Goal: Task Accomplishment & Management: Manage account settings

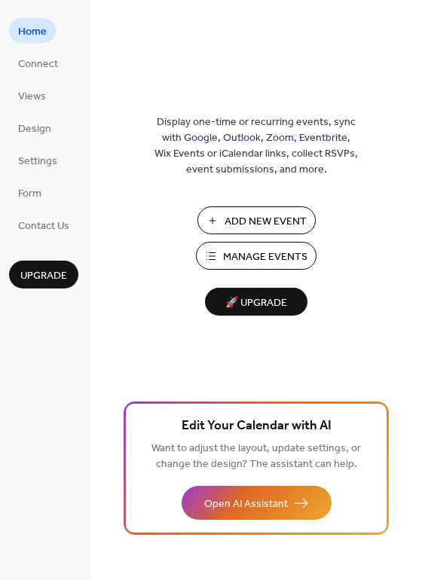
click at [267, 218] on span "Add New Event" at bounding box center [265, 222] width 82 height 16
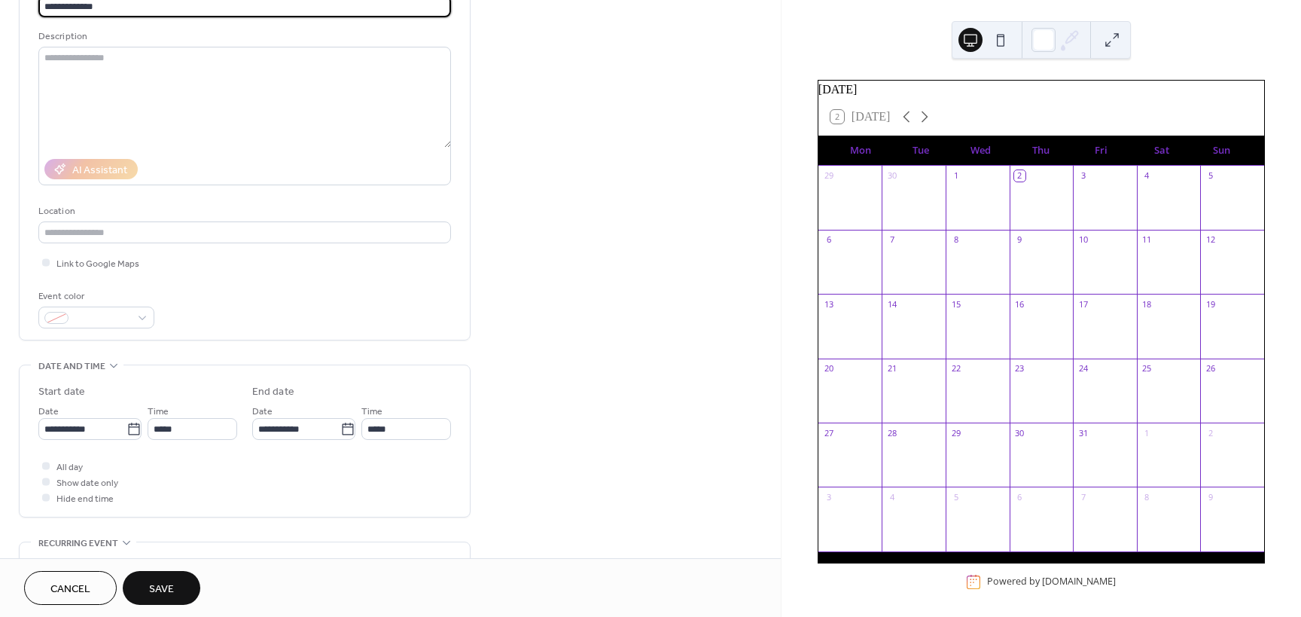
scroll to position [151, 0]
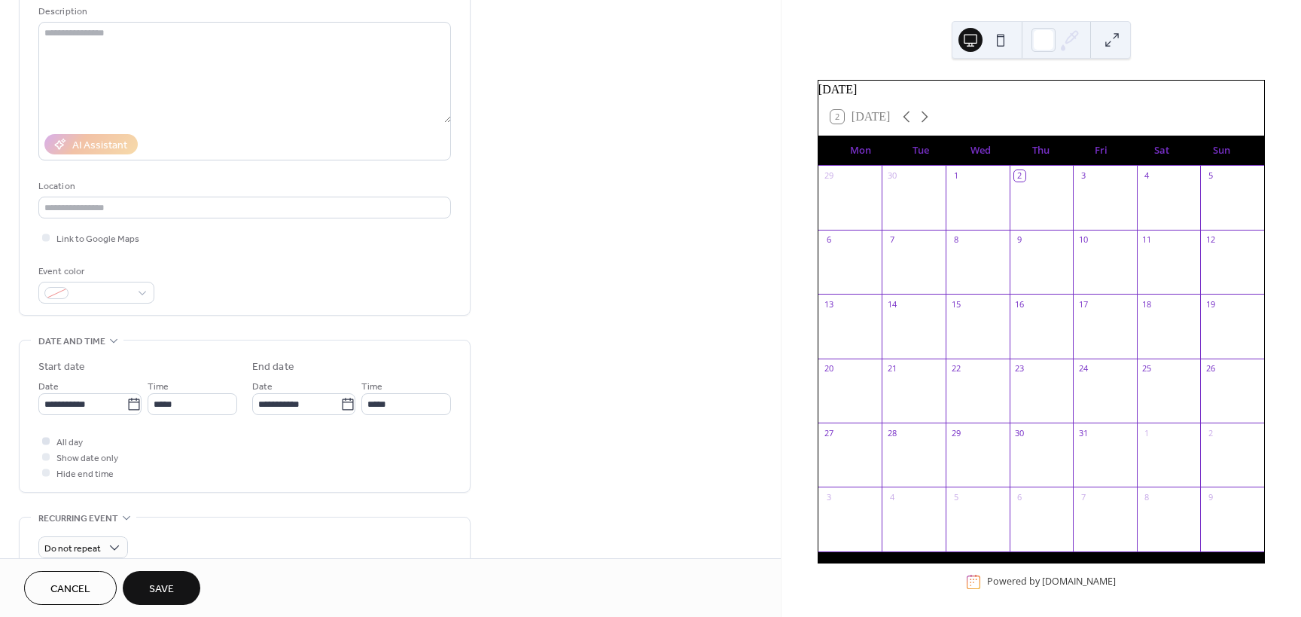
type input "**********"
click at [48, 437] on div at bounding box center [46, 441] width 8 height 8
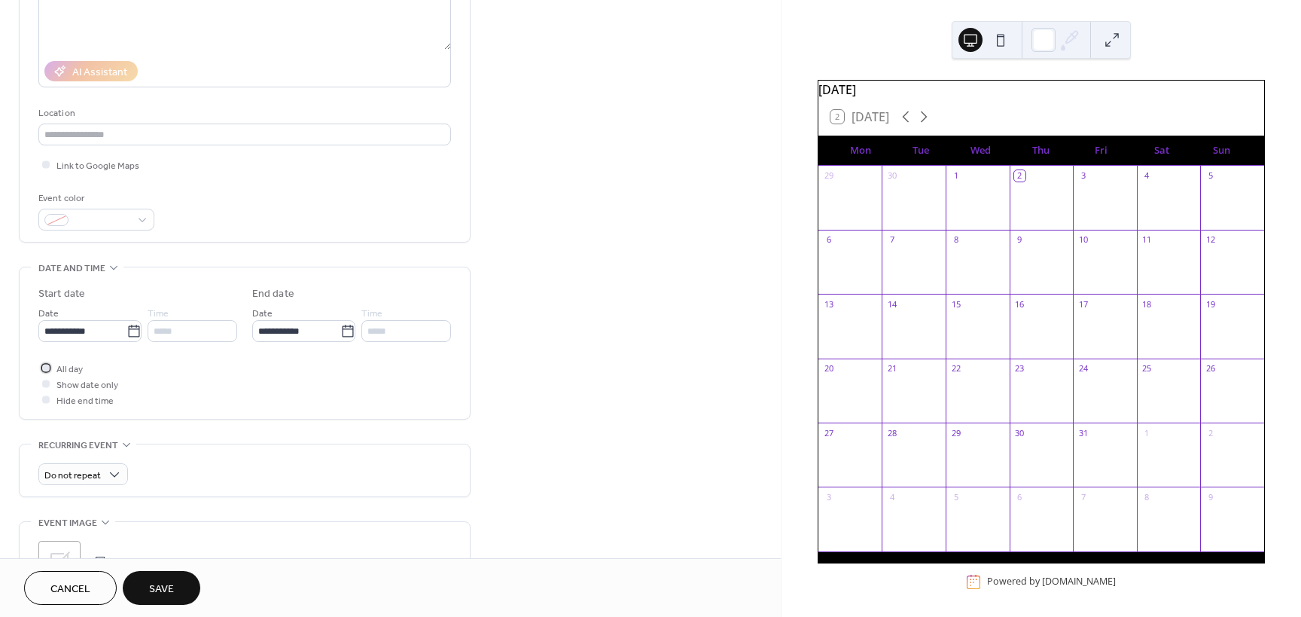
scroll to position [226, 0]
click at [113, 329] on input "**********" at bounding box center [82, 329] width 88 height 22
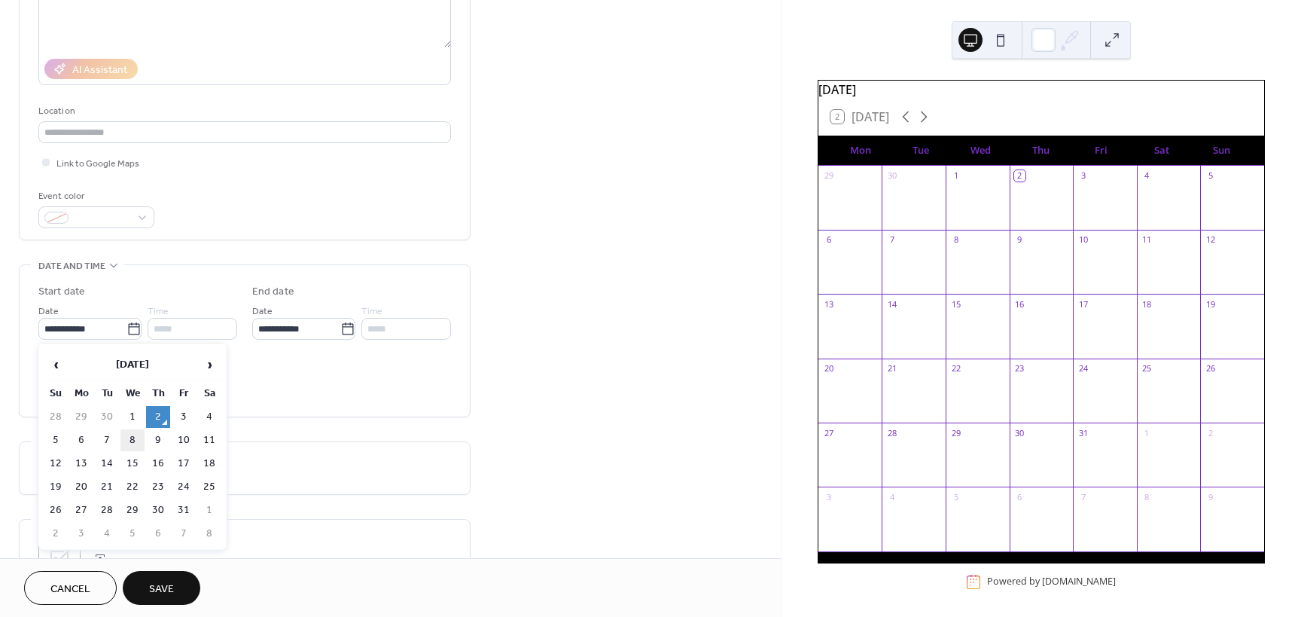
click at [129, 439] on td "8" at bounding box center [132, 440] width 24 height 22
type input "**********"
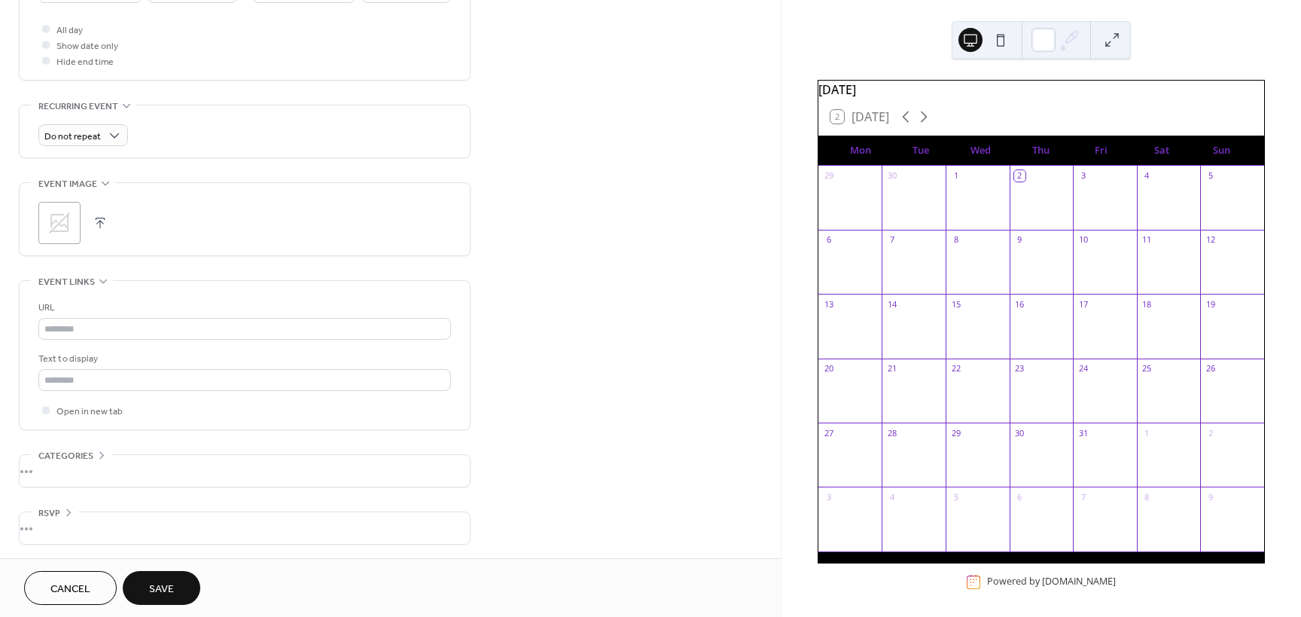
scroll to position [564, 0]
click at [166, 583] on span "Save" at bounding box center [161, 589] width 25 height 16
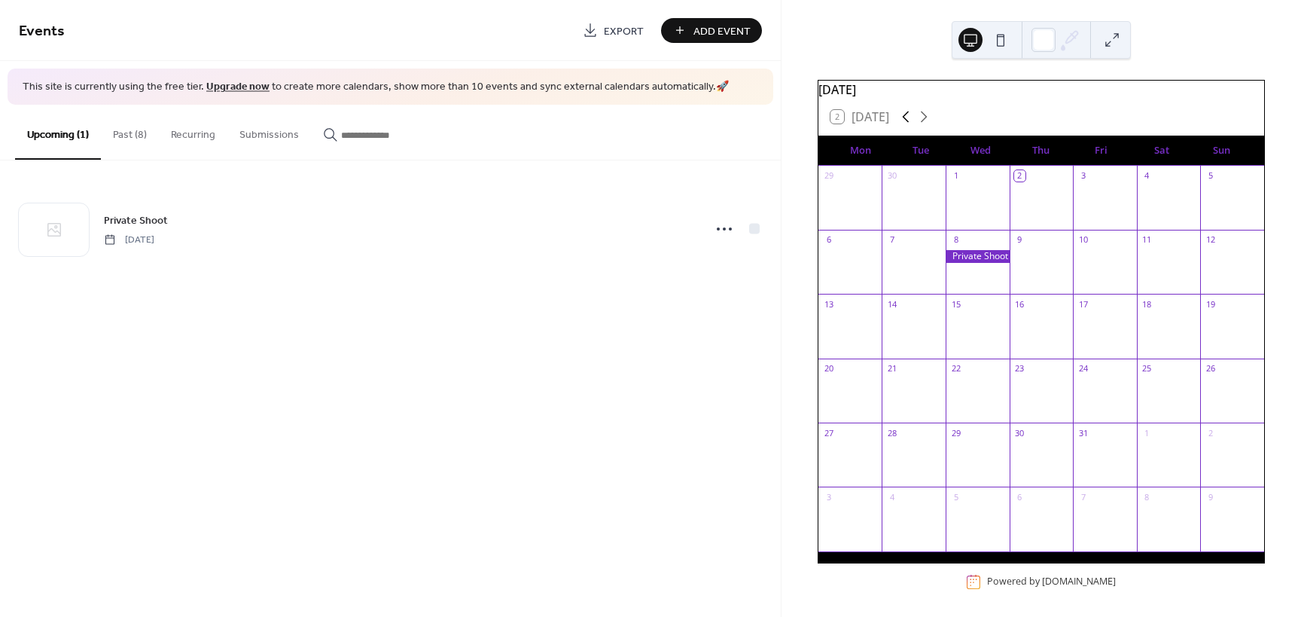
click at [906, 126] on icon at bounding box center [906, 117] width 18 height 18
click at [921, 126] on icon at bounding box center [924, 117] width 18 height 18
click at [687, 33] on button "Add Event" at bounding box center [711, 30] width 101 height 25
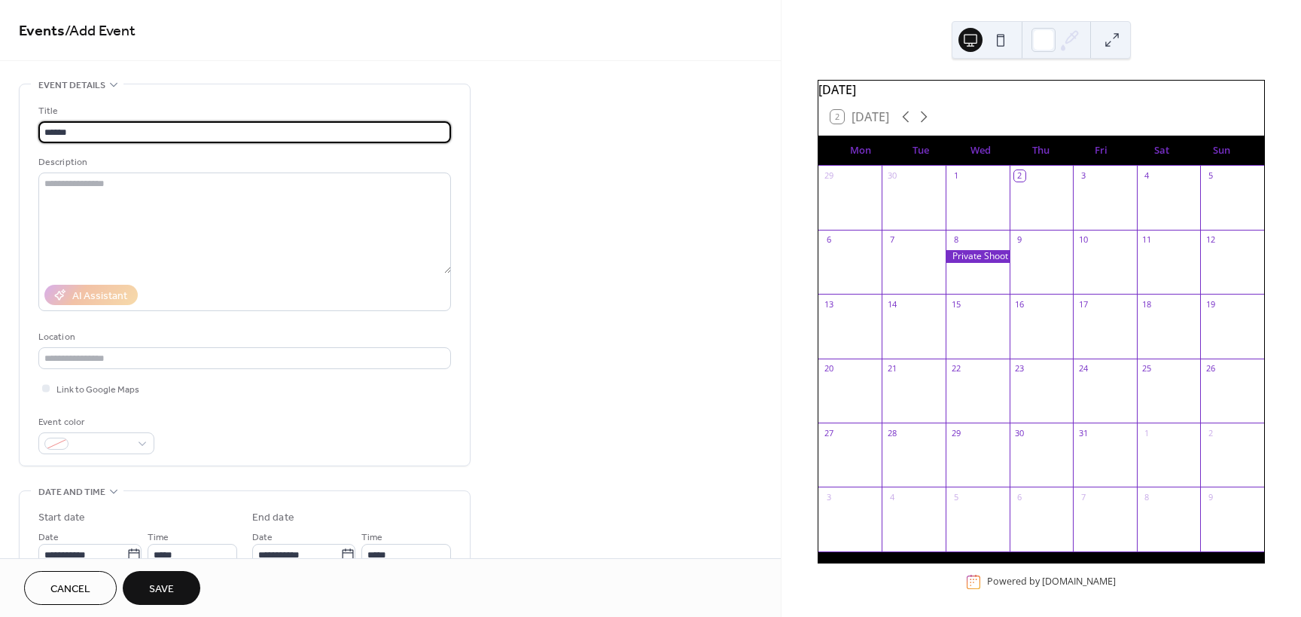
type input "******"
click at [127, 365] on input "text" at bounding box center [244, 358] width 413 height 22
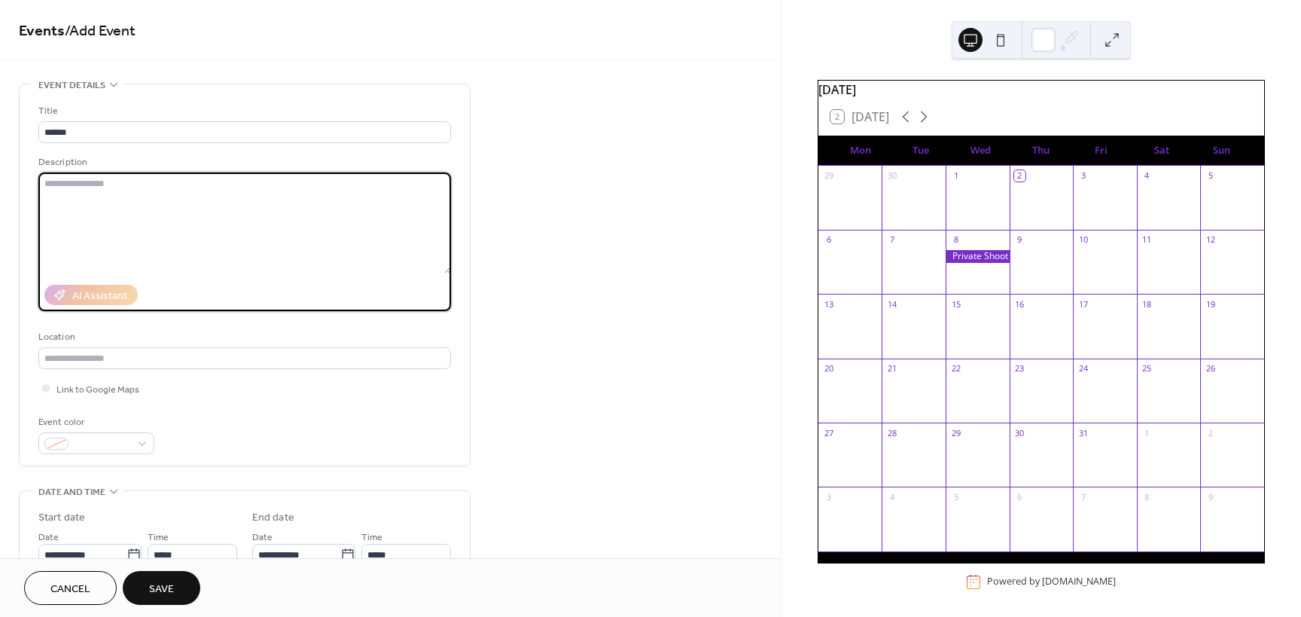
click at [310, 267] on textarea at bounding box center [244, 222] width 413 height 101
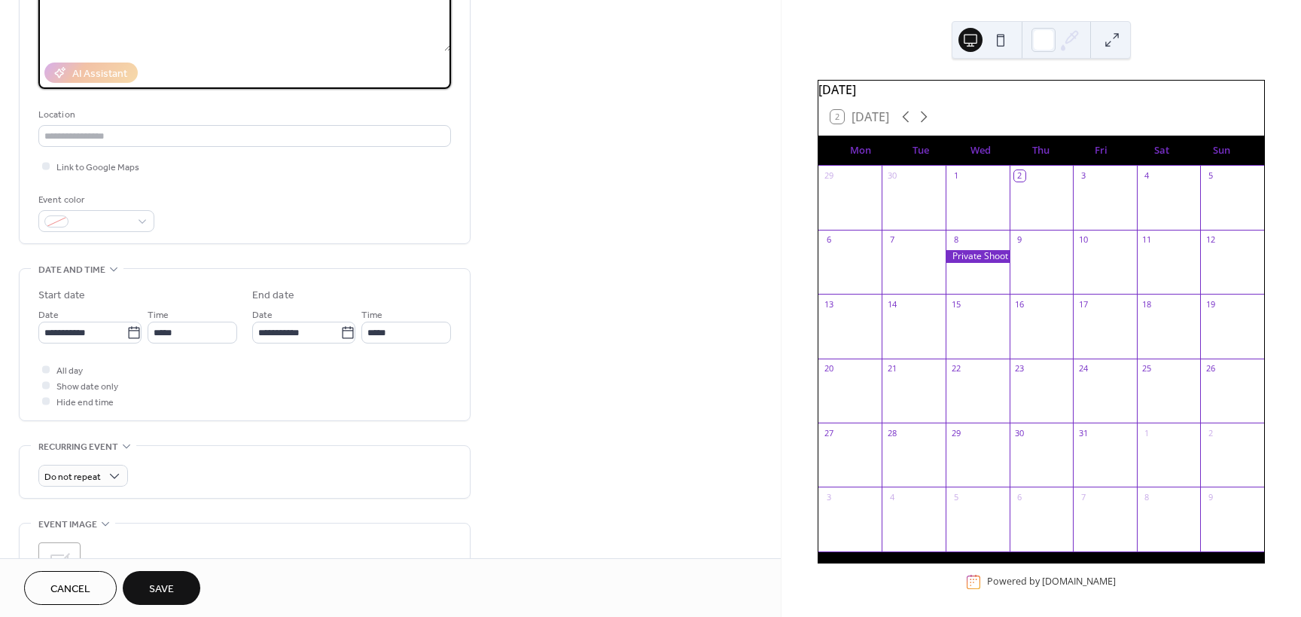
scroll to position [226, 0]
click at [50, 363] on div at bounding box center [45, 365] width 15 height 15
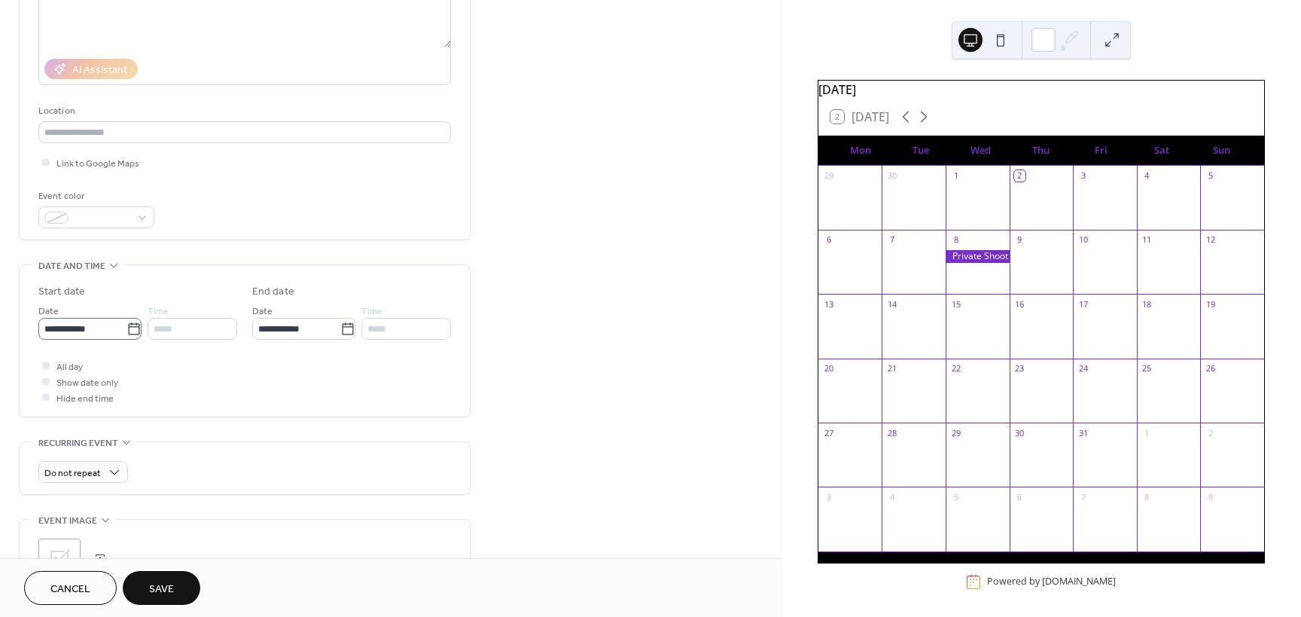
click at [130, 328] on icon at bounding box center [133, 328] width 15 height 15
click at [126, 328] on input "**********" at bounding box center [82, 329] width 88 height 22
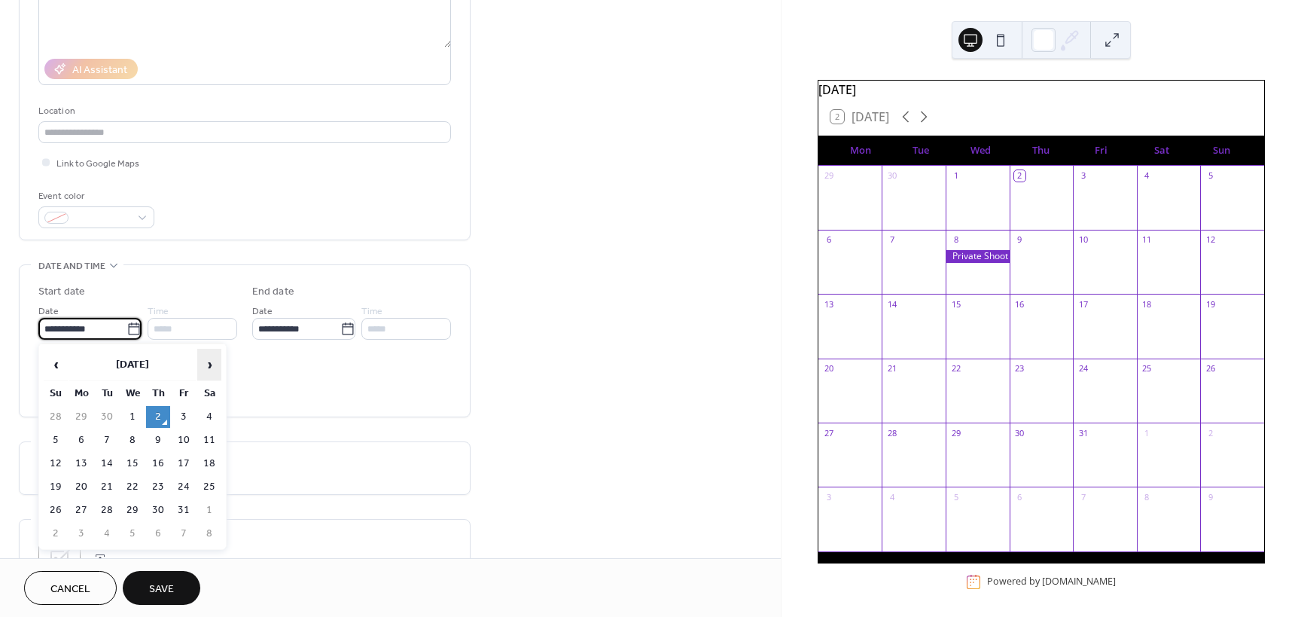
click at [206, 363] on span "›" at bounding box center [209, 364] width 23 height 30
click at [206, 362] on span "›" at bounding box center [209, 364] width 23 height 30
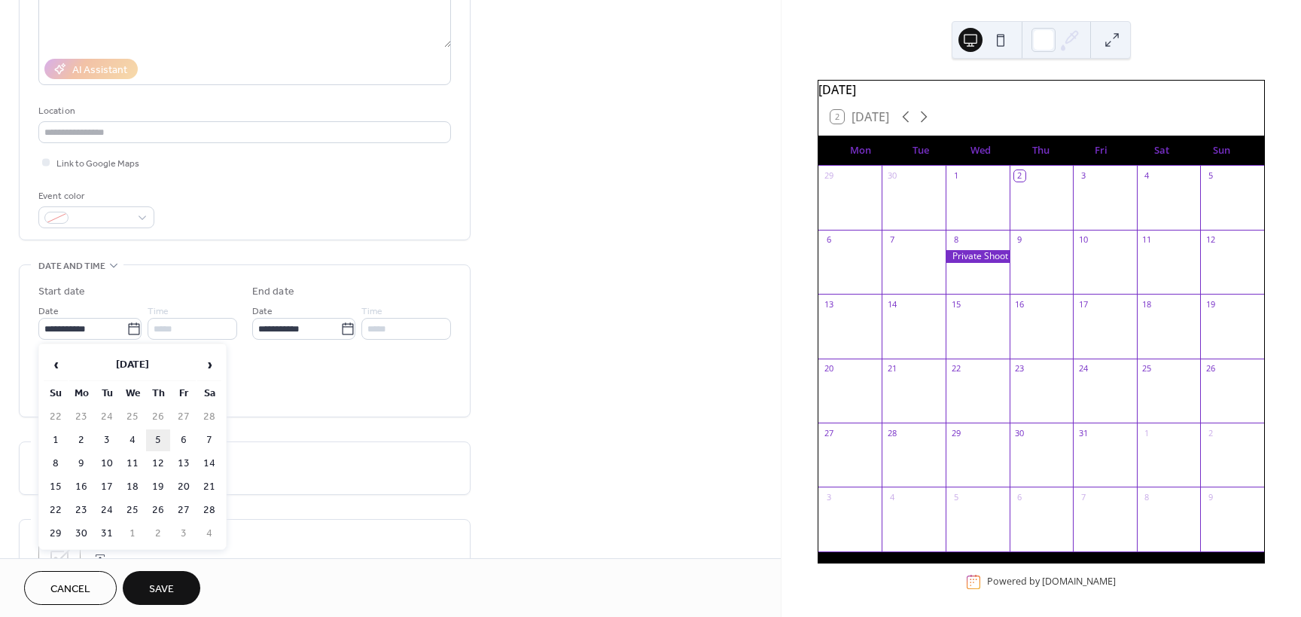
click at [160, 440] on td "5" at bounding box center [158, 440] width 24 height 22
type input "**********"
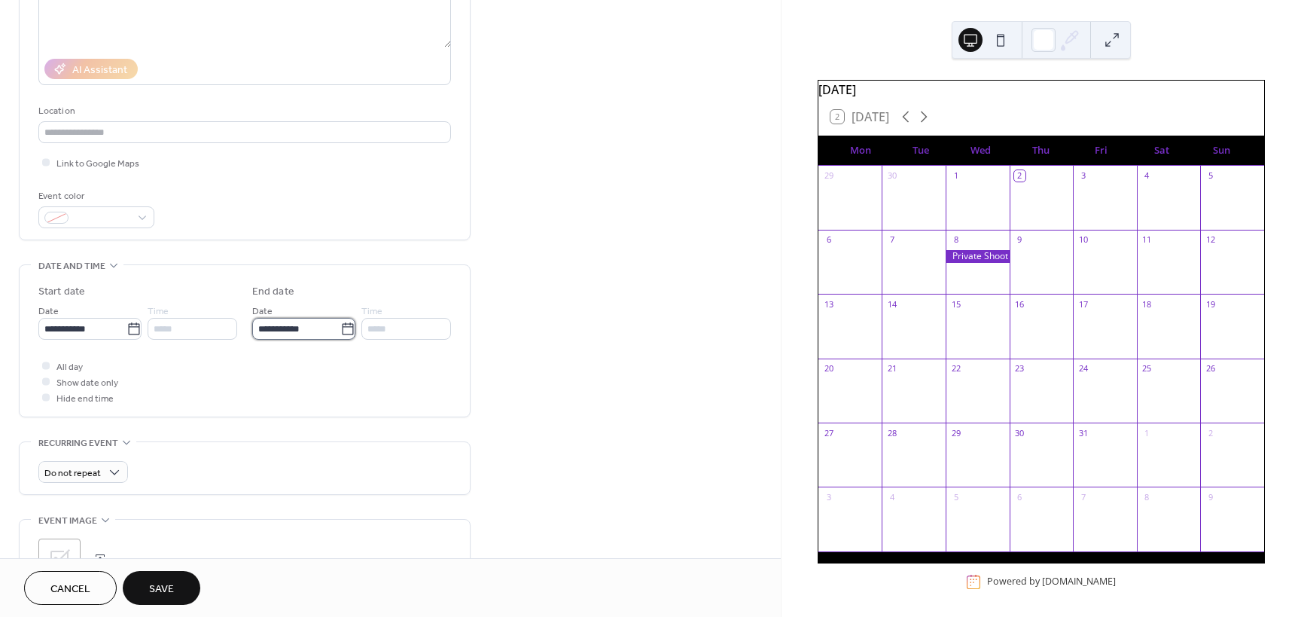
click at [322, 332] on input "**********" at bounding box center [296, 329] width 88 height 22
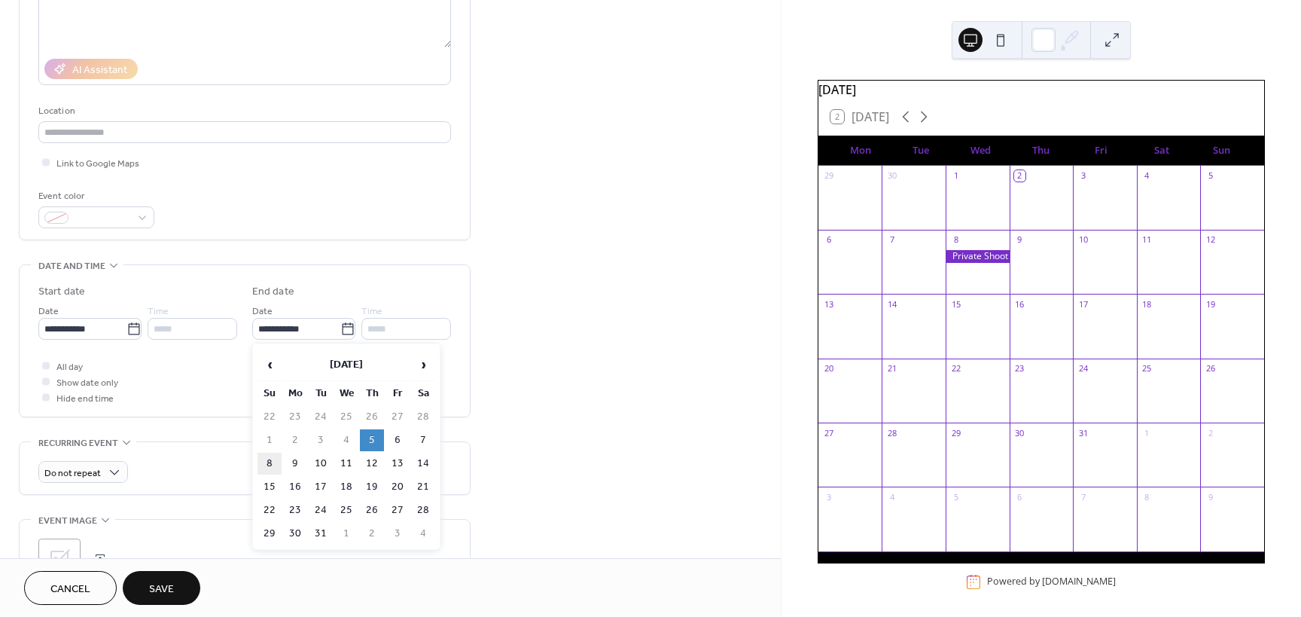
click at [275, 465] on td "8" at bounding box center [269, 463] width 24 height 22
type input "**********"
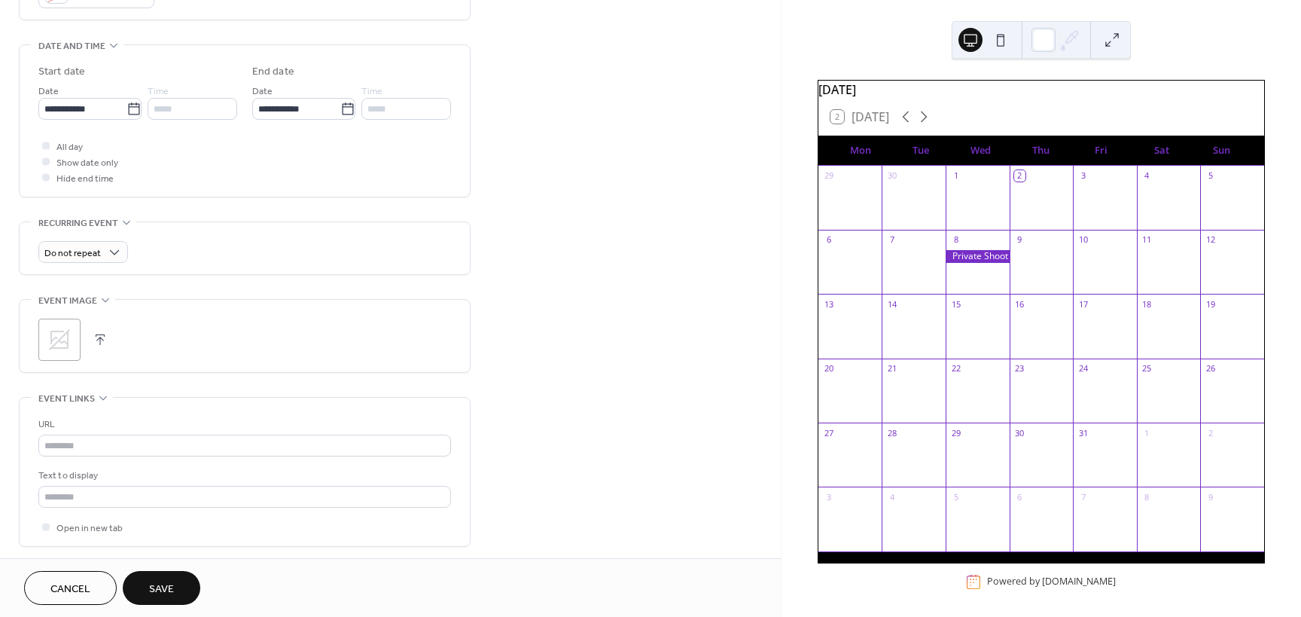
scroll to position [452, 0]
click at [66, 330] on icon at bounding box center [59, 333] width 24 height 24
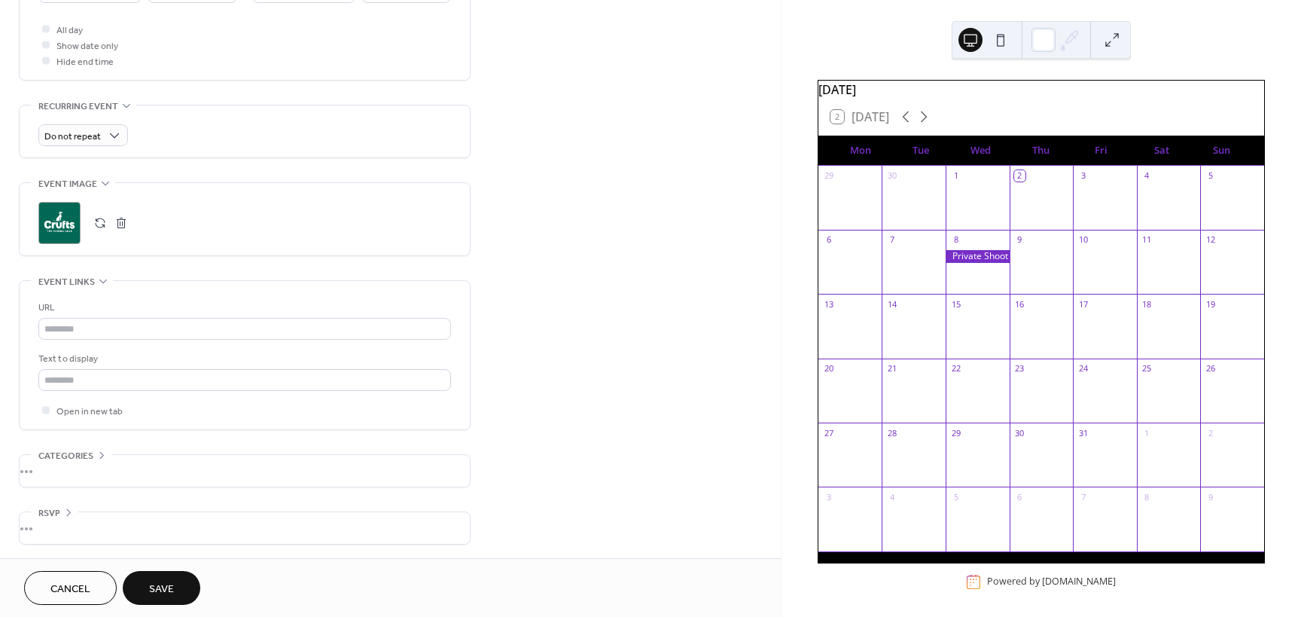
scroll to position [564, 0]
click at [176, 583] on button "Save" at bounding box center [162, 588] width 78 height 34
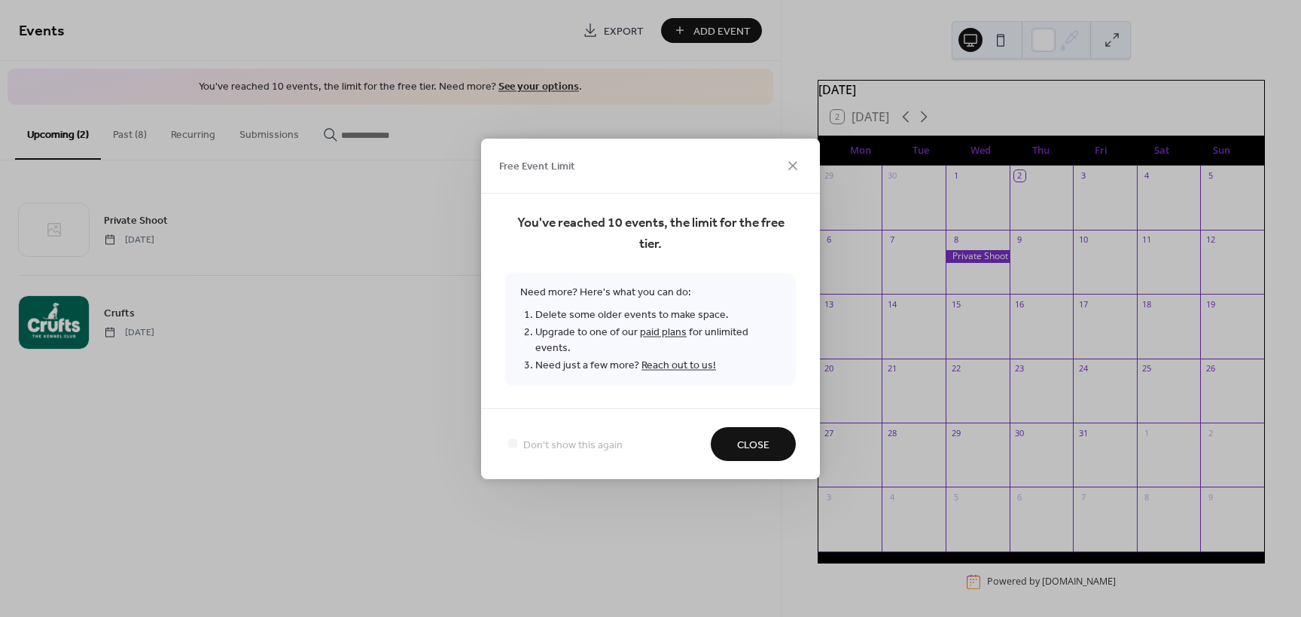
click at [767, 437] on span "Close" at bounding box center [753, 445] width 32 height 16
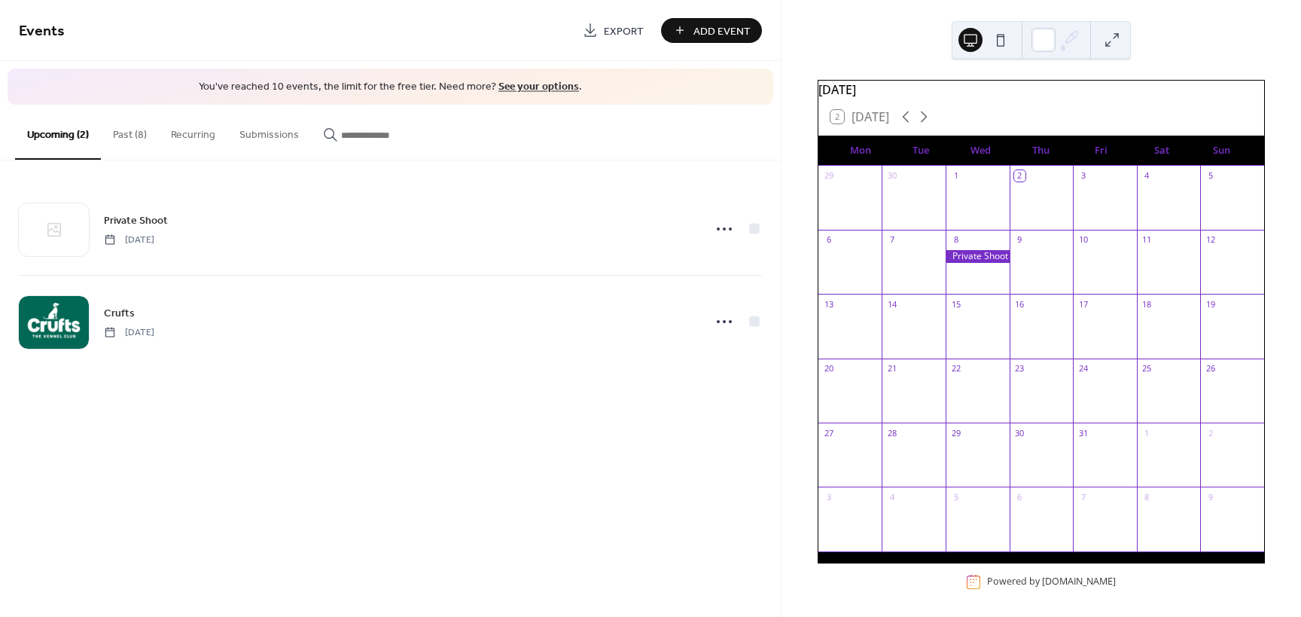
click at [111, 131] on button "Past (8)" at bounding box center [130, 131] width 58 height 53
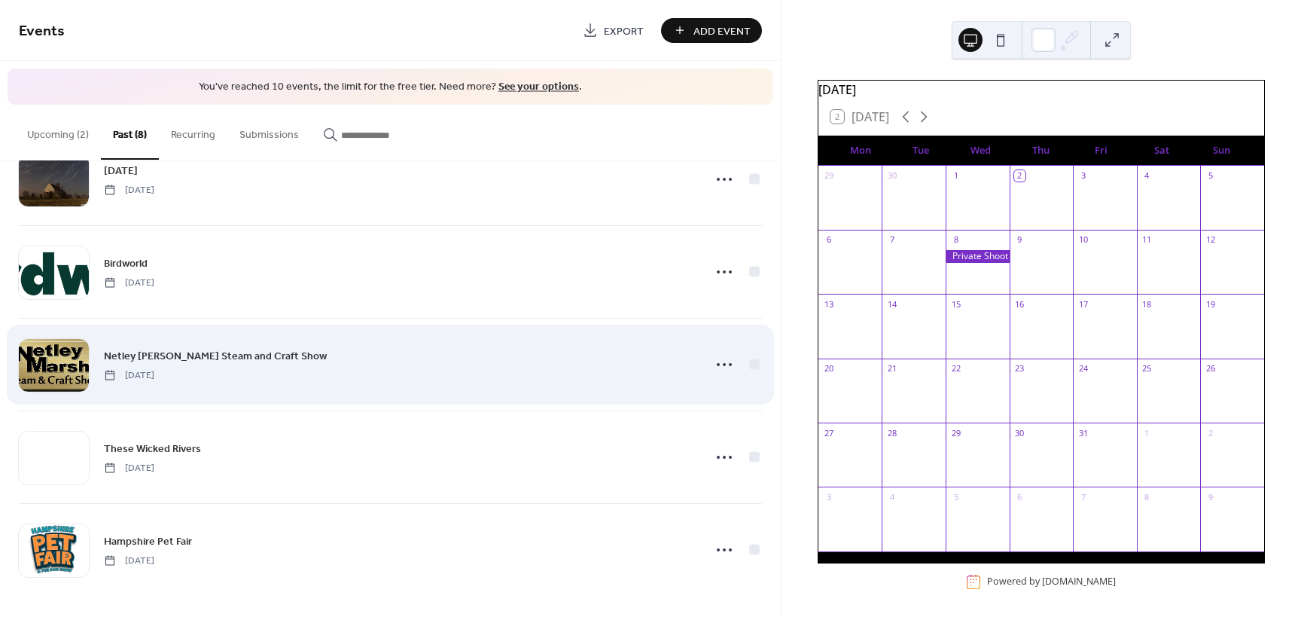
scroll to position [329, 0]
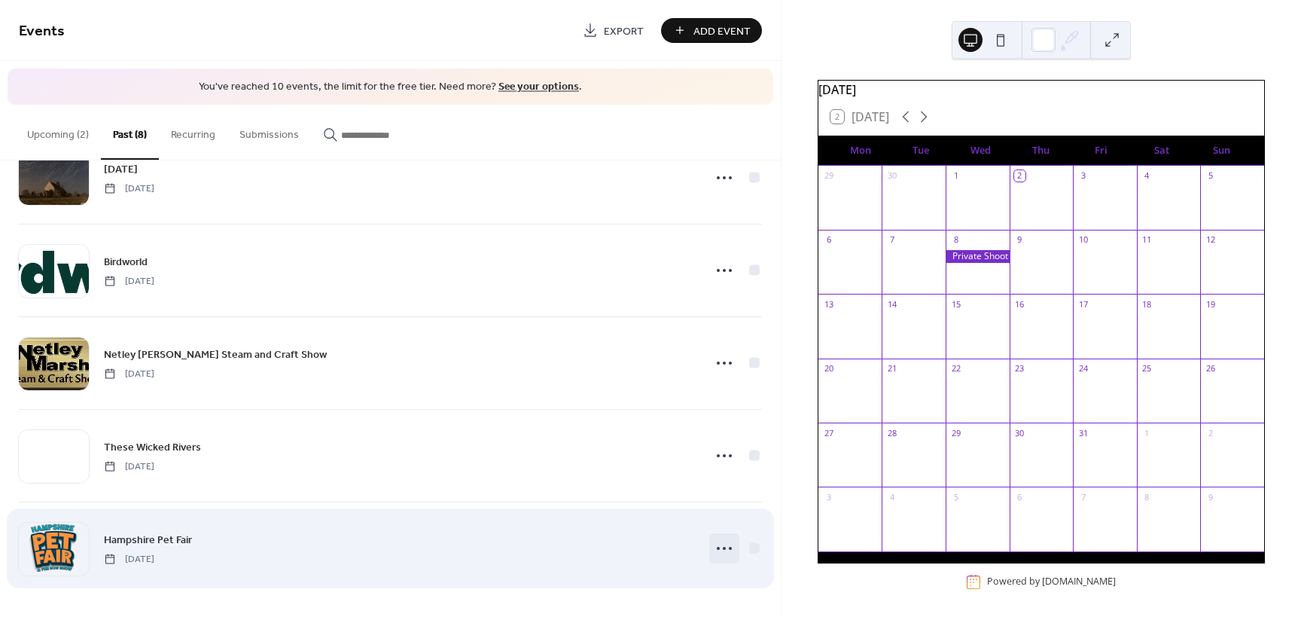
click at [726, 545] on icon at bounding box center [724, 548] width 24 height 24
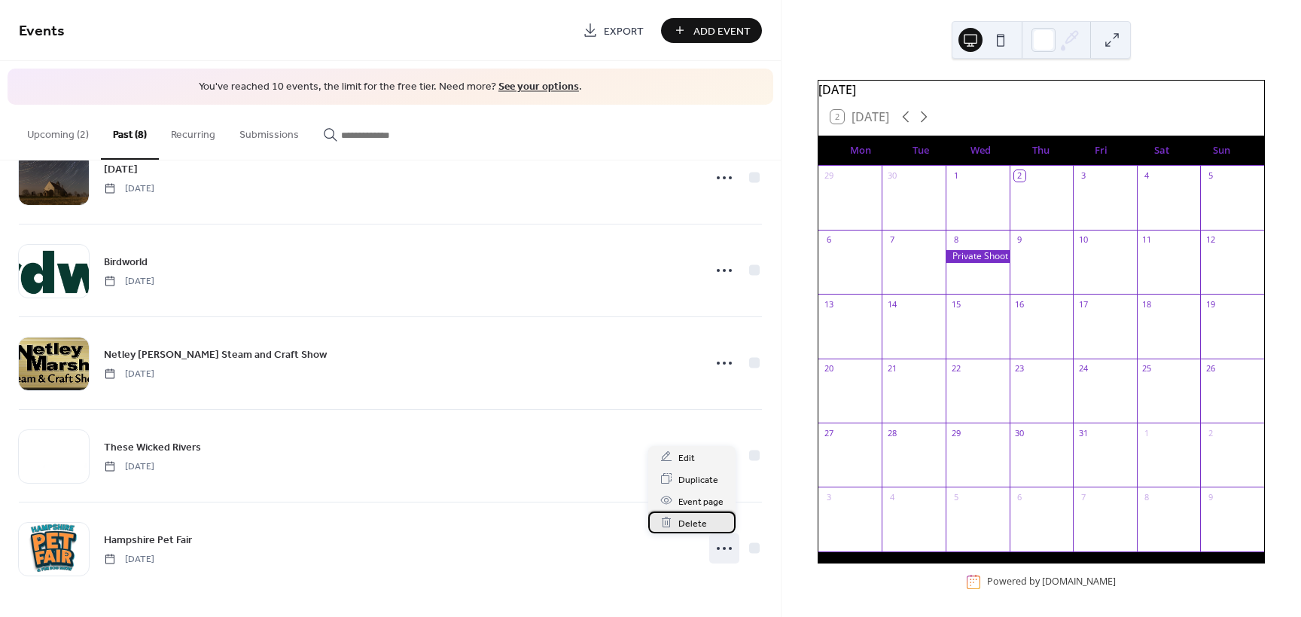
click at [706, 523] on div "Delete" at bounding box center [691, 522] width 87 height 22
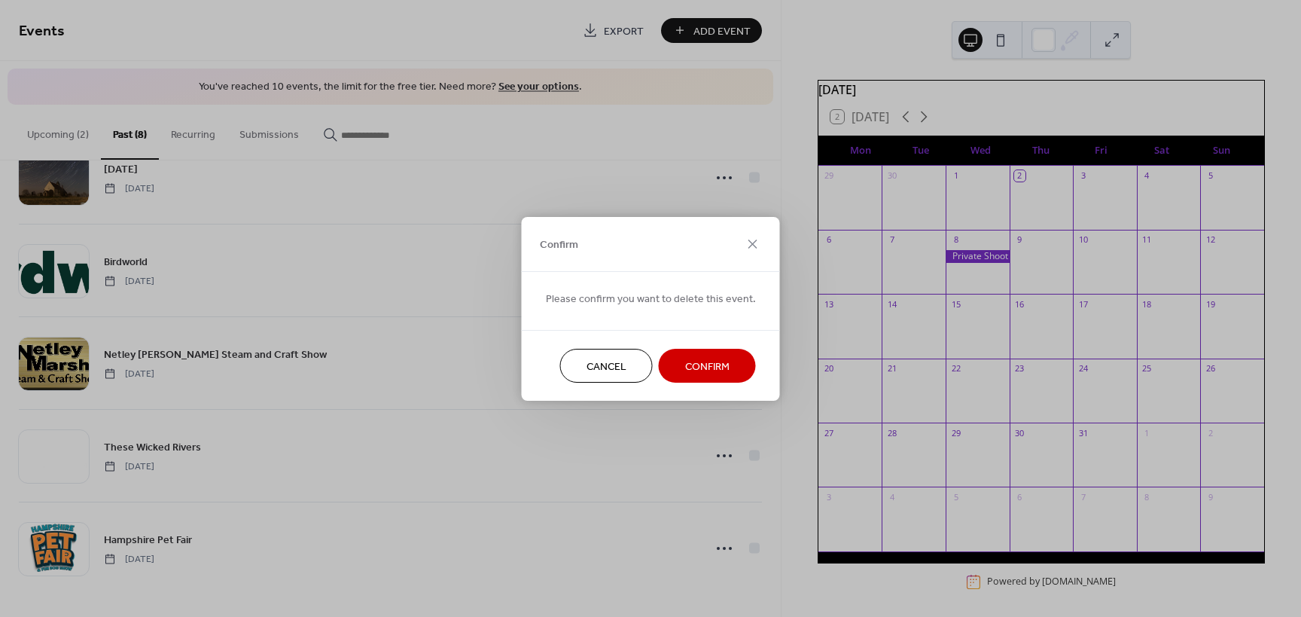
click at [716, 361] on span "Confirm" at bounding box center [707, 366] width 44 height 16
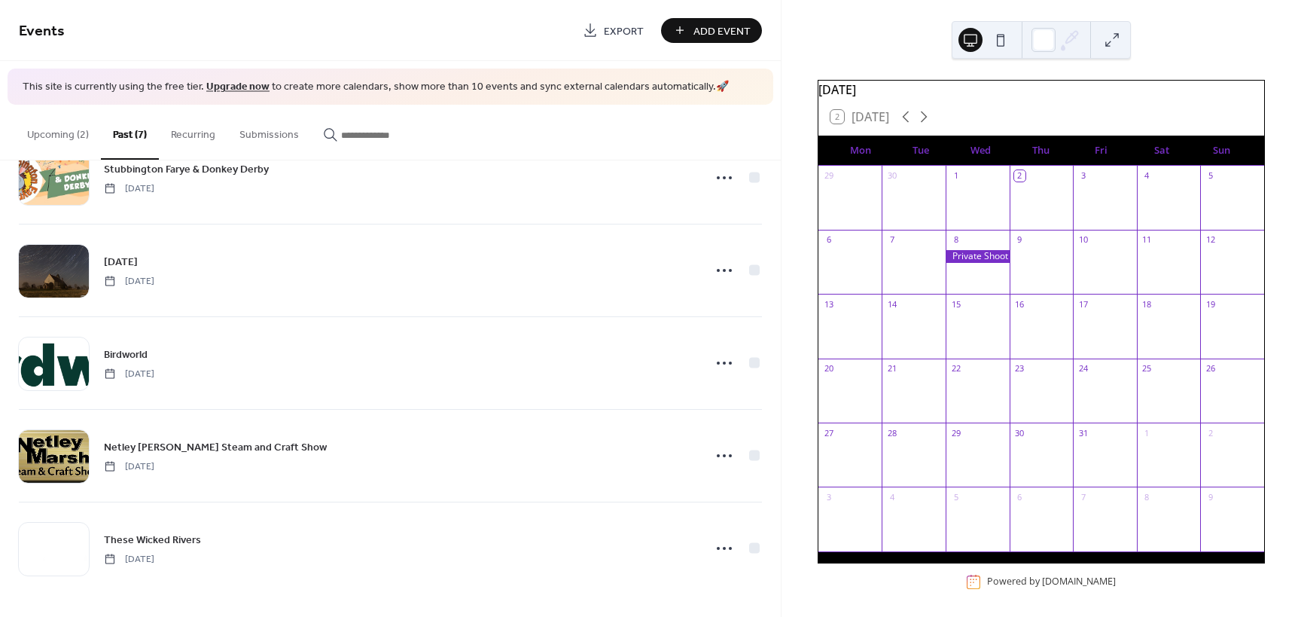
scroll to position [236, 0]
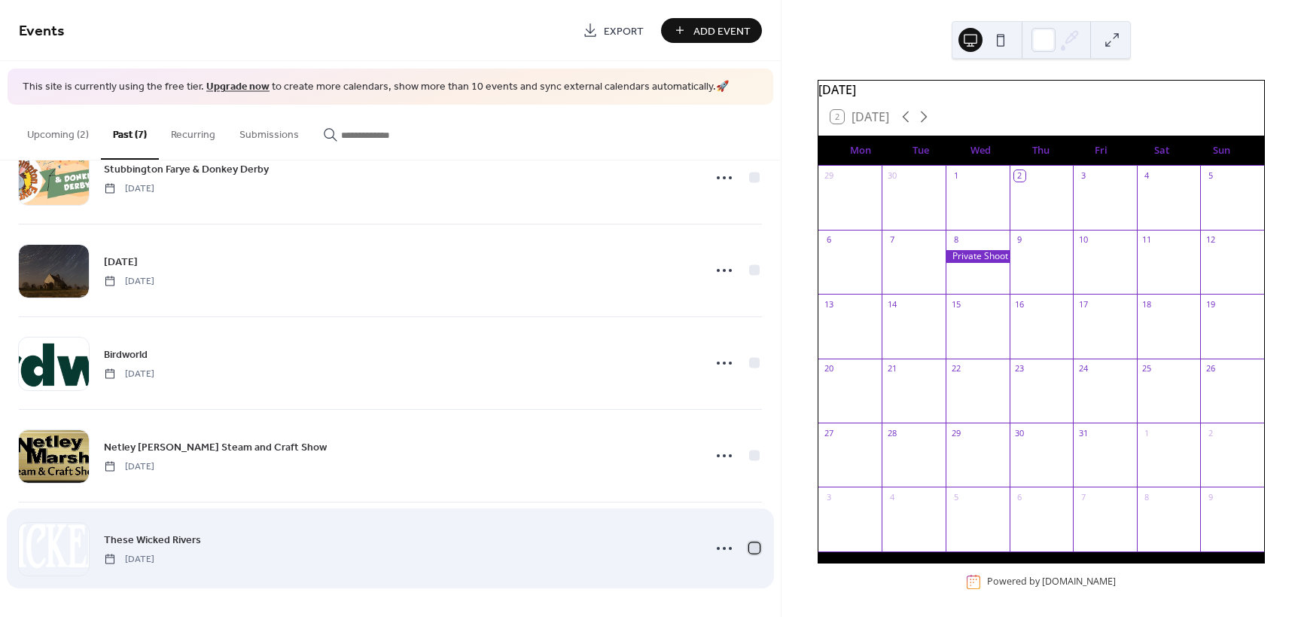
click at [753, 544] on div at bounding box center [754, 547] width 11 height 11
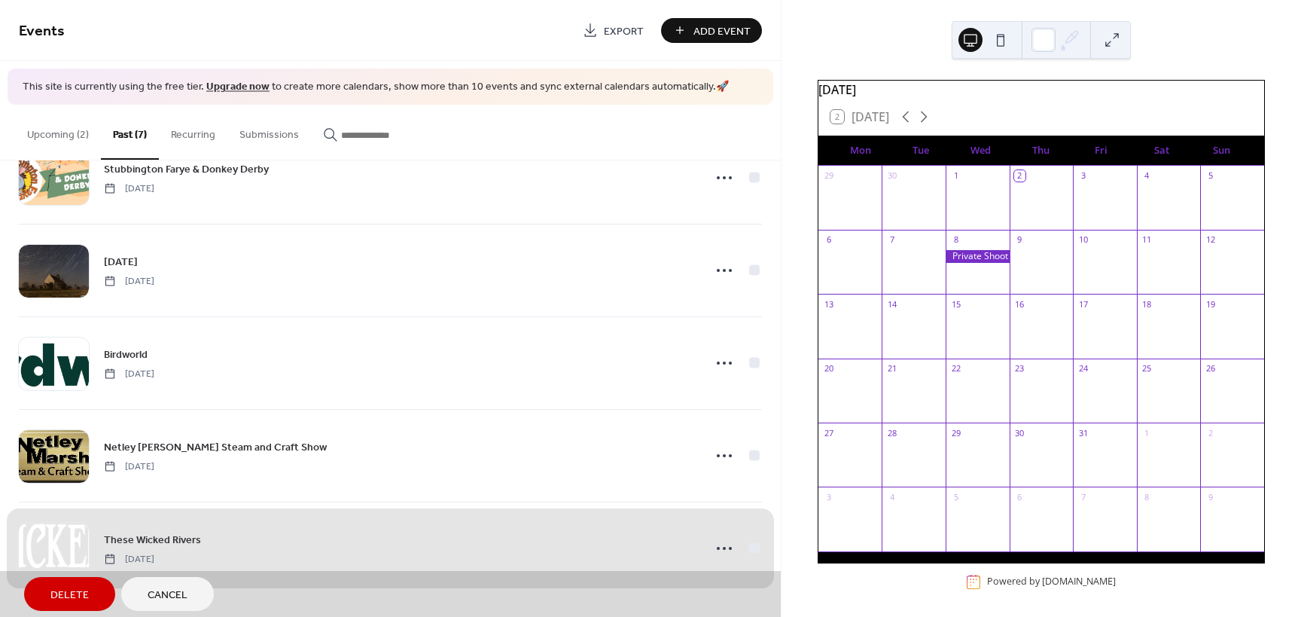
click at [753, 544] on div "These Wicked Rivers [DATE]" at bounding box center [390, 547] width 743 height 93
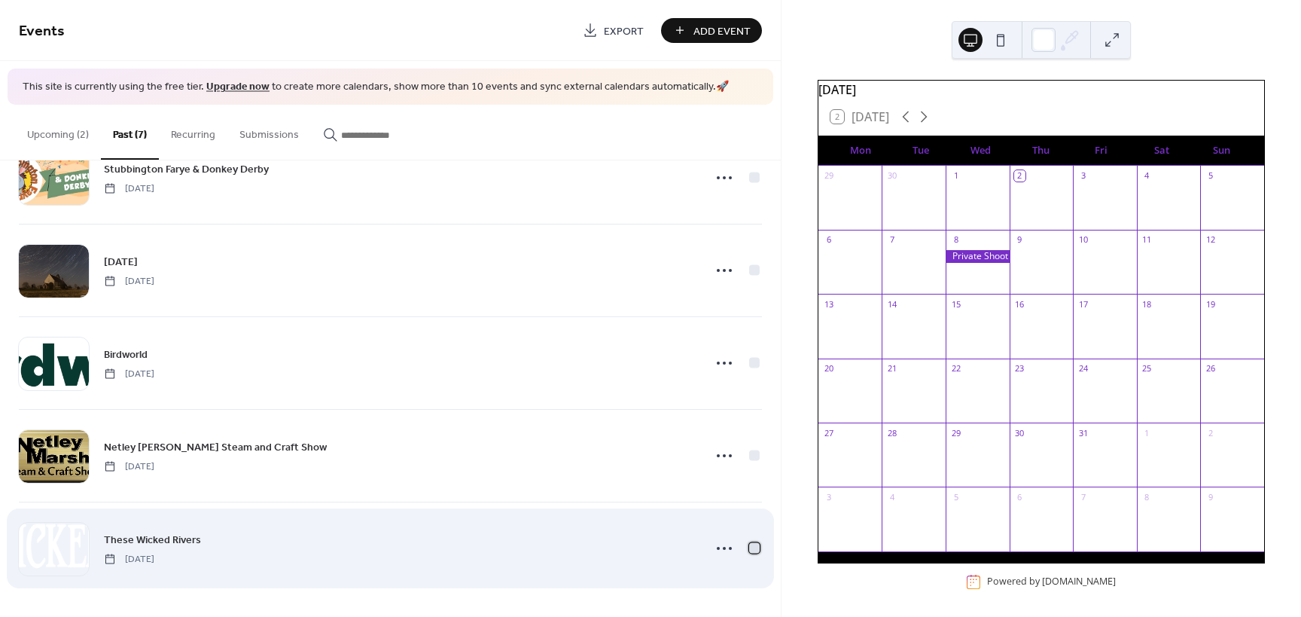
click at [752, 546] on div at bounding box center [754, 547] width 11 height 11
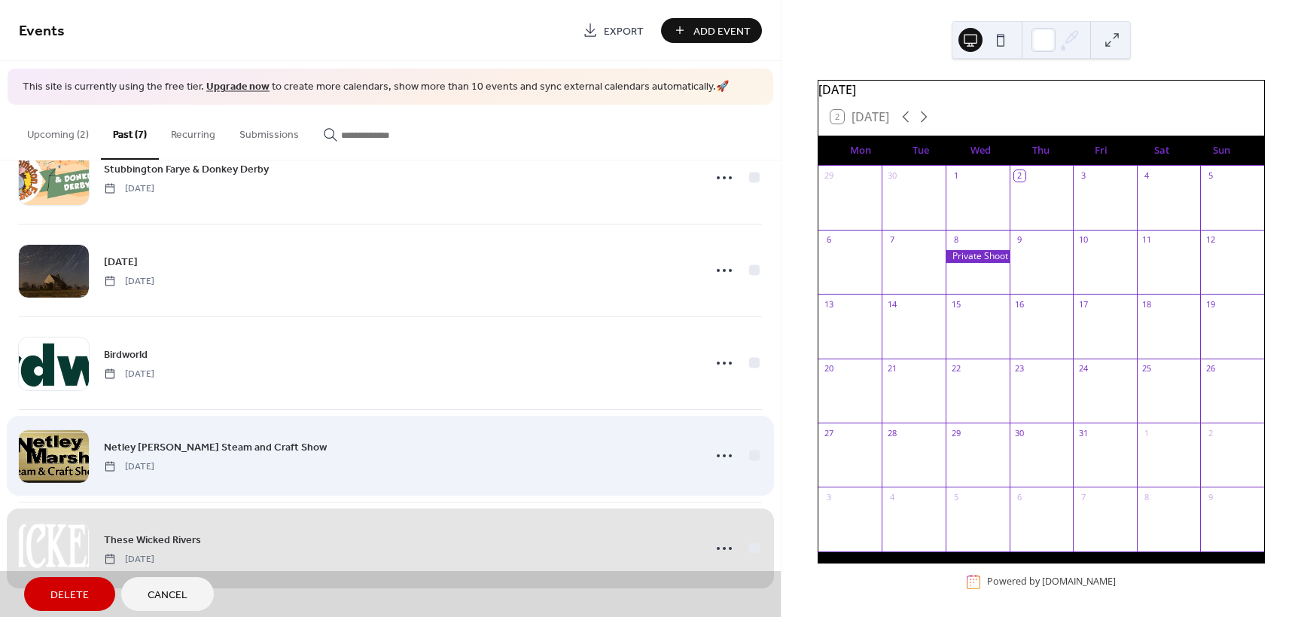
click at [752, 457] on div "Netley [PERSON_NAME] Steam and Craft Show [DATE]" at bounding box center [390, 455] width 743 height 93
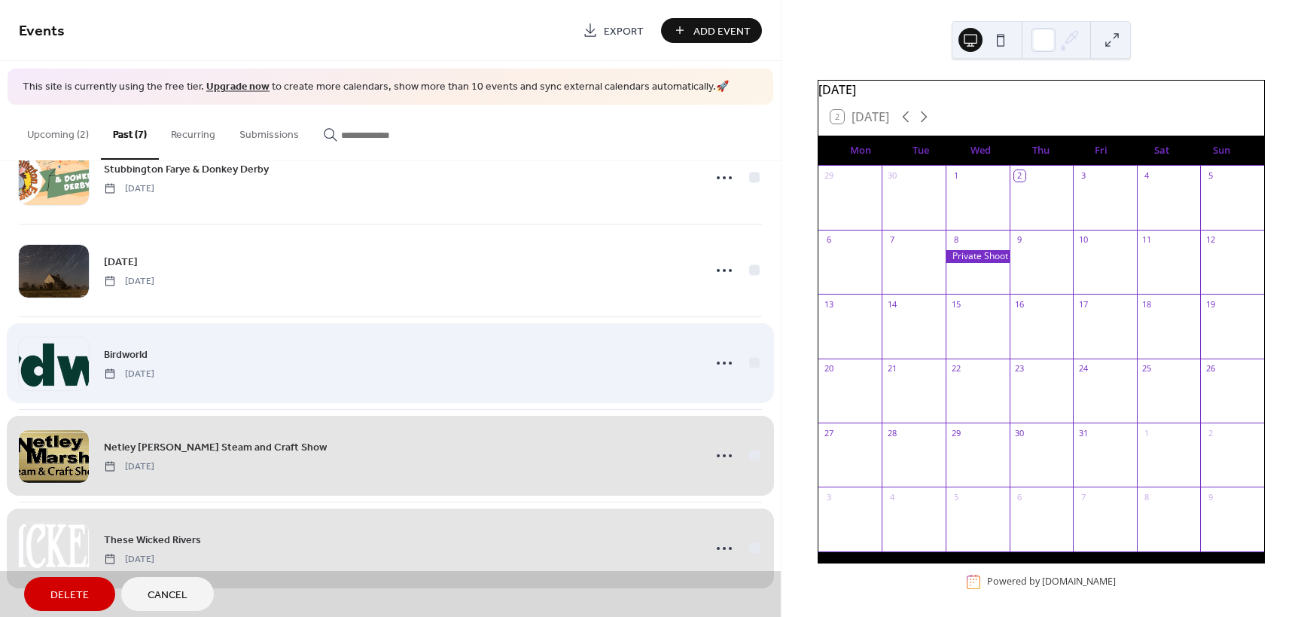
click at [754, 361] on div "Birdworld [DATE]" at bounding box center [390, 362] width 743 height 93
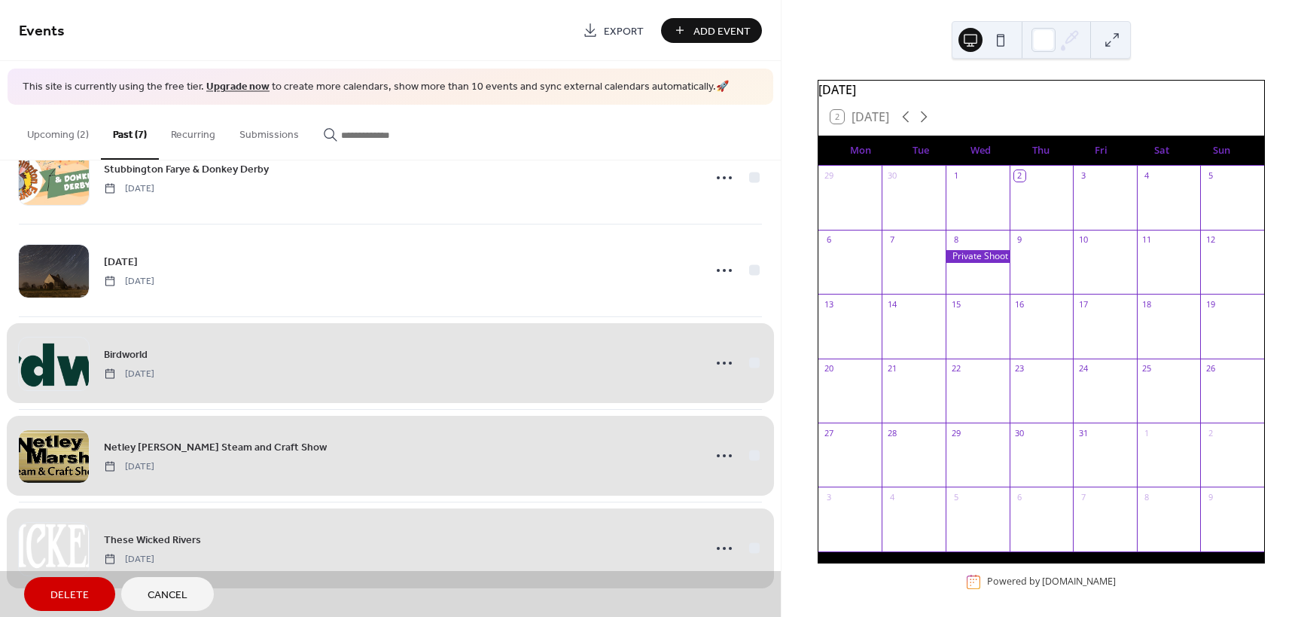
click at [80, 592] on span "Delete" at bounding box center [69, 595] width 38 height 16
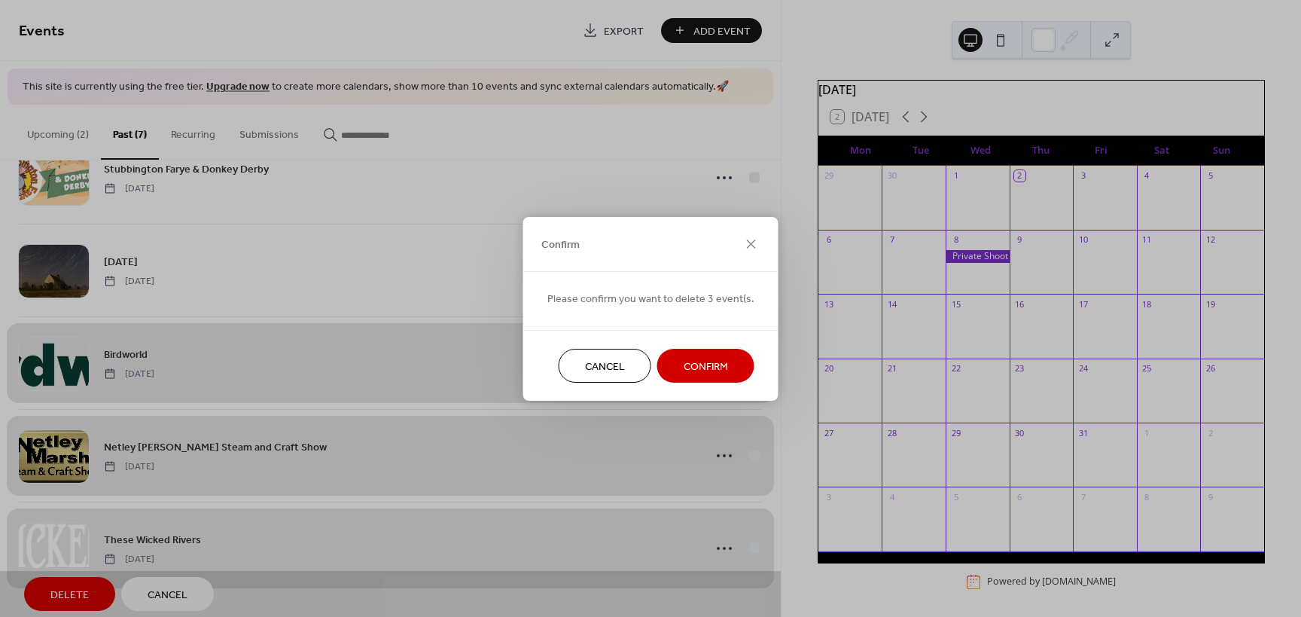
click at [708, 374] on span "Confirm" at bounding box center [706, 366] width 44 height 16
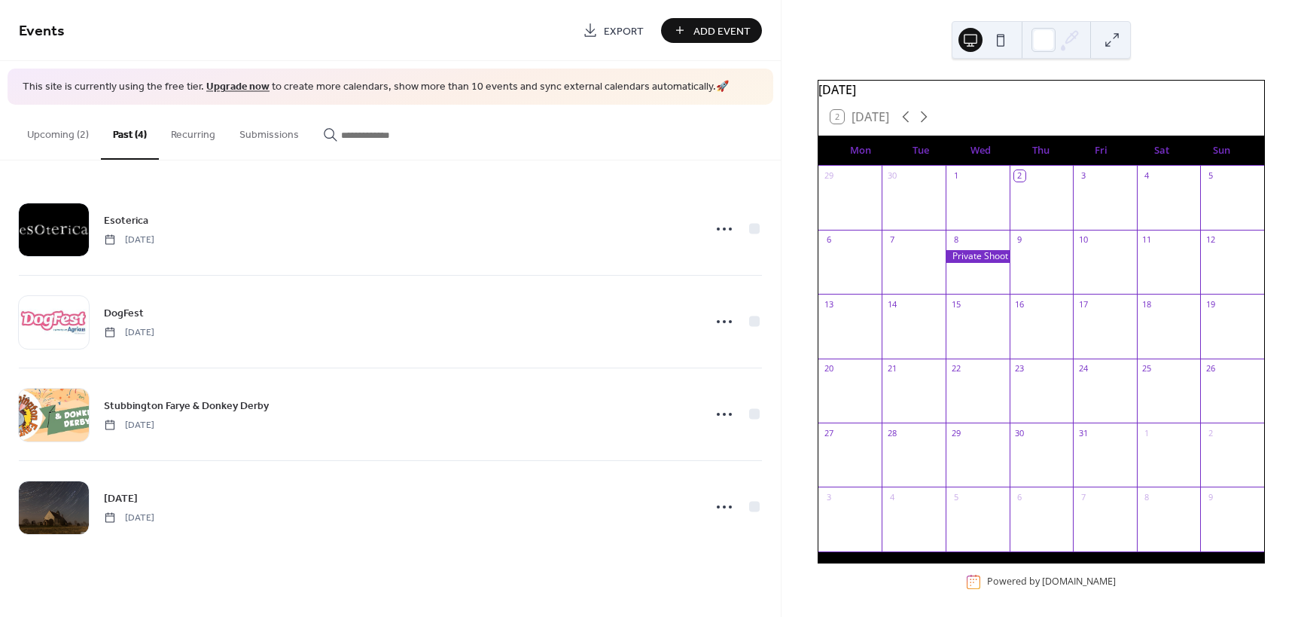
drag, startPoint x: 58, startPoint y: 129, endPoint x: 122, endPoint y: 175, distance: 78.3
click at [58, 130] on button "Upcoming (2)" at bounding box center [58, 131] width 86 height 53
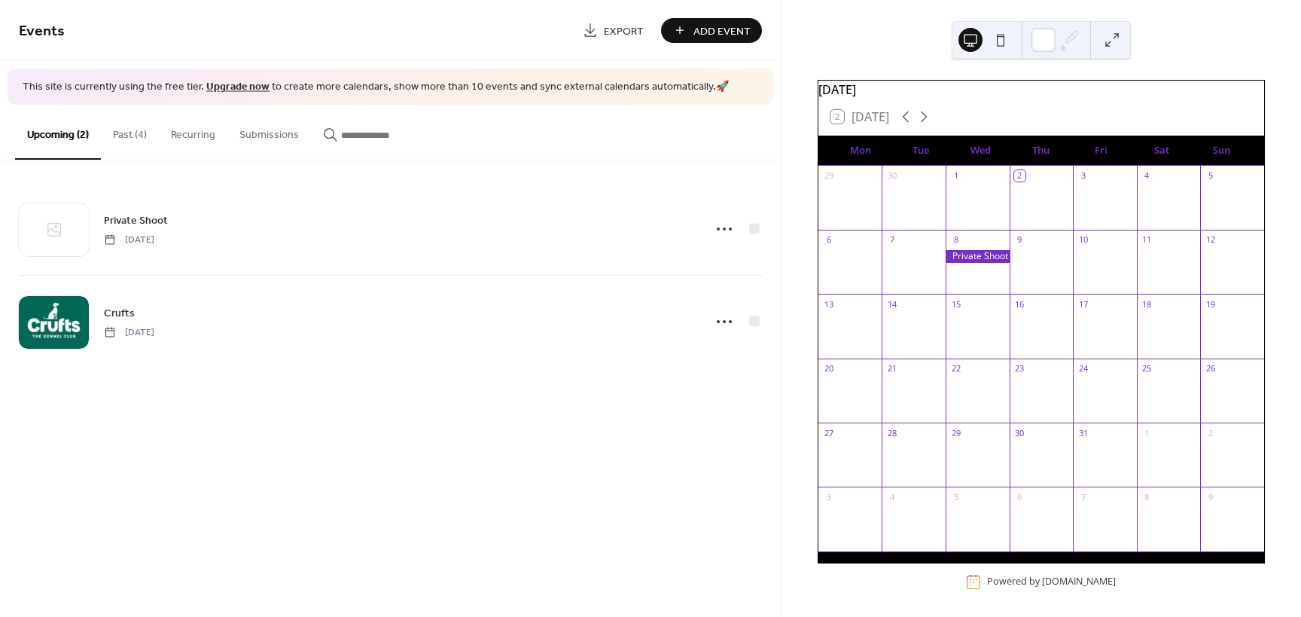
click at [203, 143] on button "Recurring" at bounding box center [193, 131] width 69 height 53
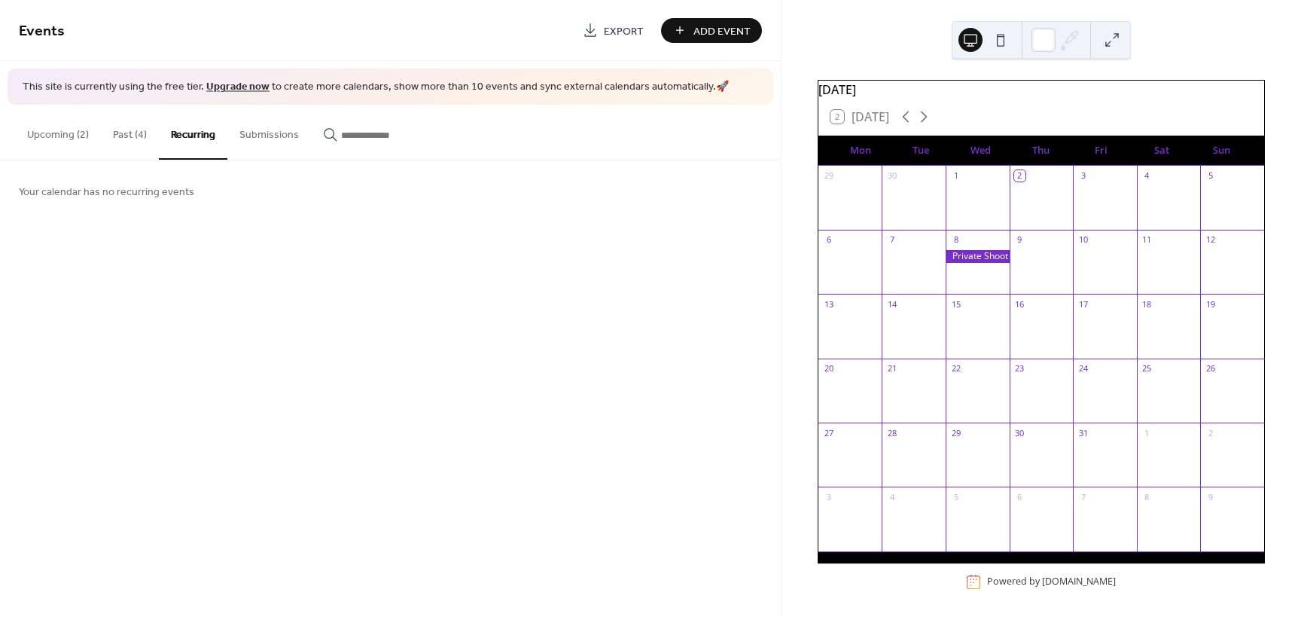
click at [53, 143] on button "Upcoming (2)" at bounding box center [58, 131] width 86 height 53
